Goal: Transaction & Acquisition: Purchase product/service

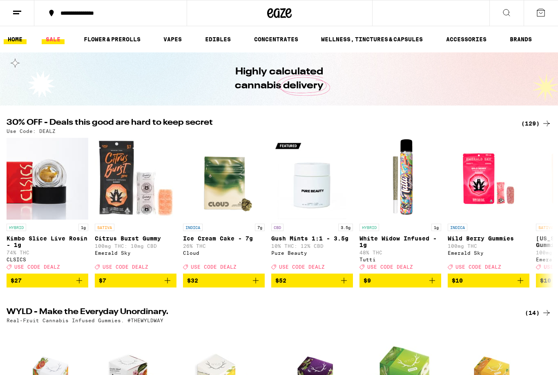
click at [58, 37] on link "SALE" at bounding box center [53, 39] width 23 height 10
